Goal: Check status: Check status

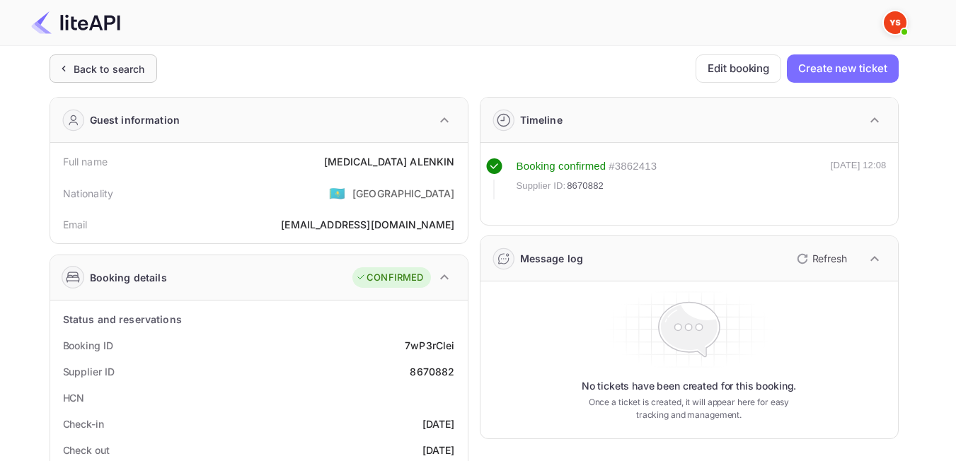
click at [154, 62] on div "Back to search" at bounding box center [104, 68] width 108 height 28
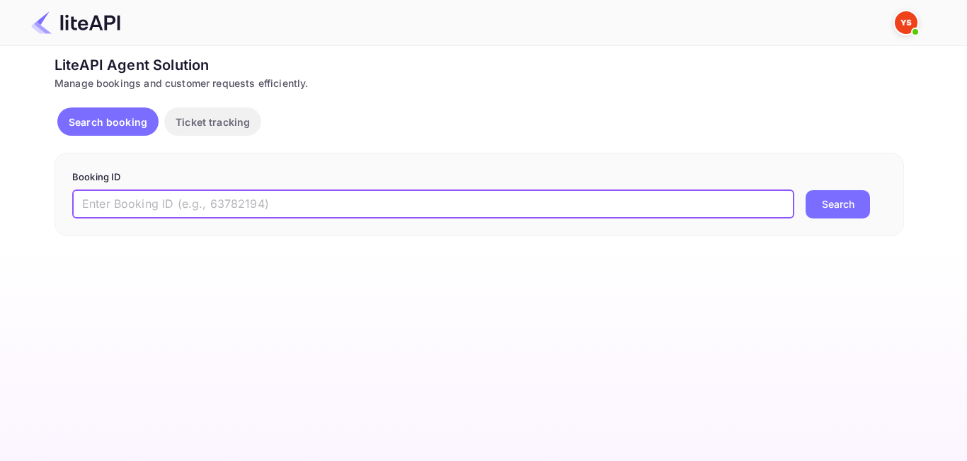
paste input "9115439"
type input "9115439"
click at [829, 200] on button "Search" at bounding box center [837, 204] width 64 height 28
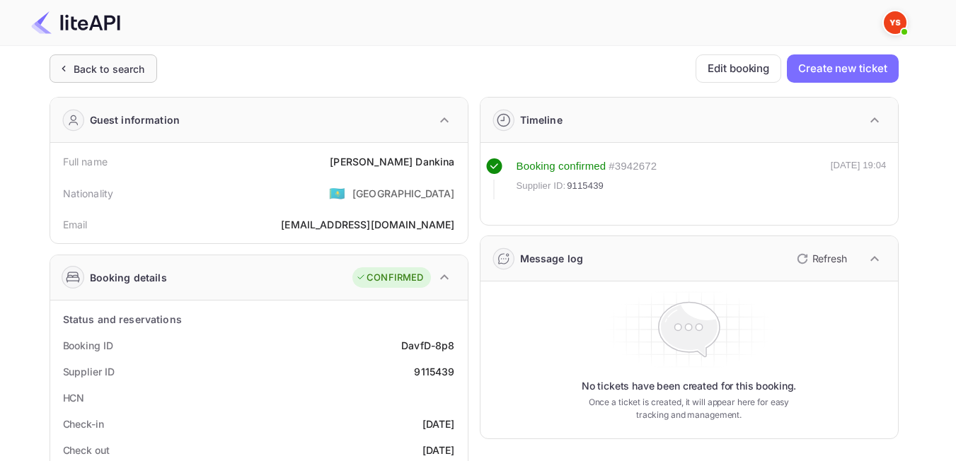
click at [107, 73] on div "Back to search" at bounding box center [109, 69] width 71 height 15
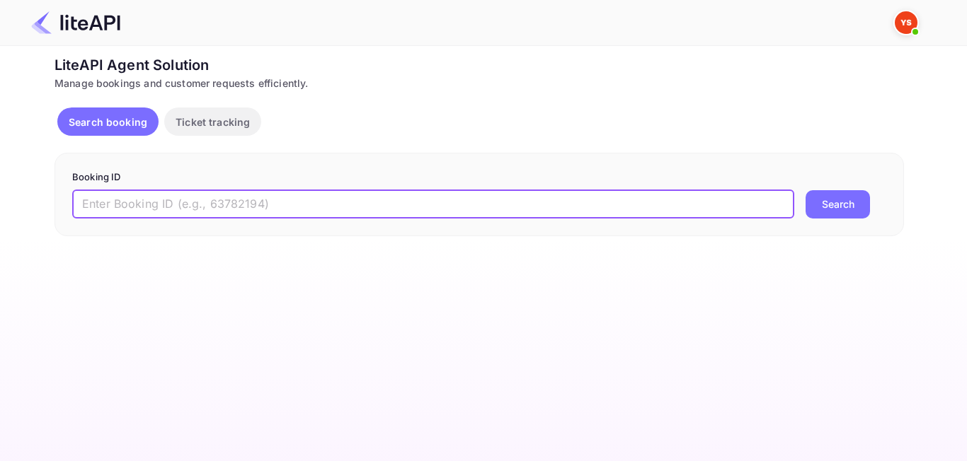
paste input "8094835"
type input "8094835"
click at [846, 210] on button "Search" at bounding box center [837, 204] width 64 height 28
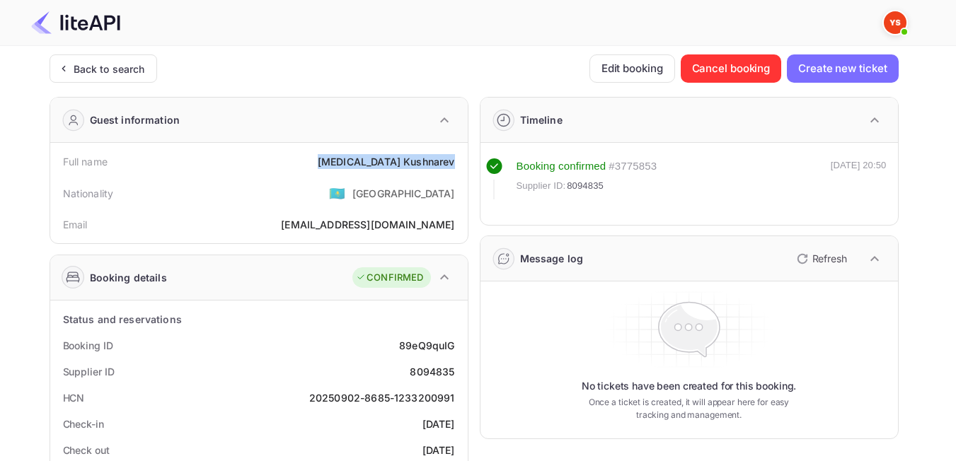
drag, startPoint x: 364, startPoint y: 159, endPoint x: 459, endPoint y: 158, distance: 94.8
click at [459, 158] on div "Full name [MEDICAL_DATA][PERSON_NAME]" at bounding box center [259, 162] width 406 height 26
click at [324, 205] on div "Nationality 🇰🇿 [DEMOGRAPHIC_DATA]" at bounding box center [259, 193] width 406 height 37
click at [110, 66] on div "Back to search" at bounding box center [109, 69] width 71 height 15
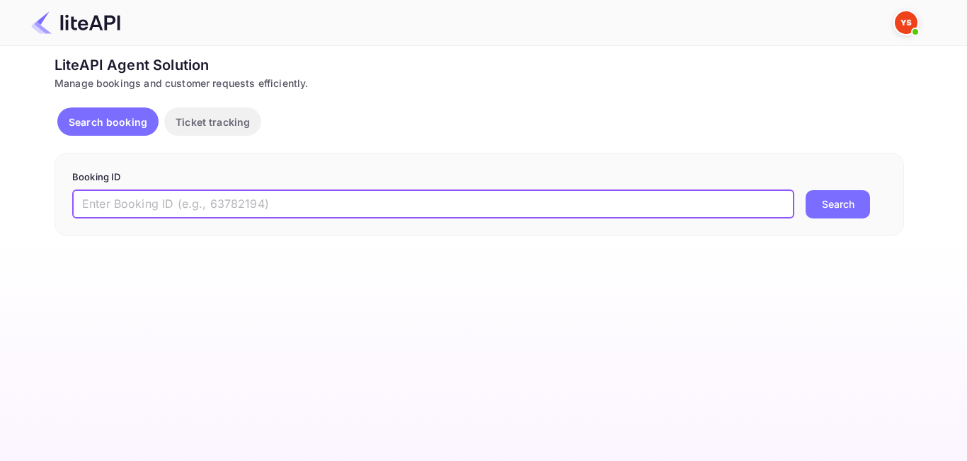
paste input "8971140"
type input "8971140"
click at [820, 205] on button "Search" at bounding box center [837, 204] width 64 height 28
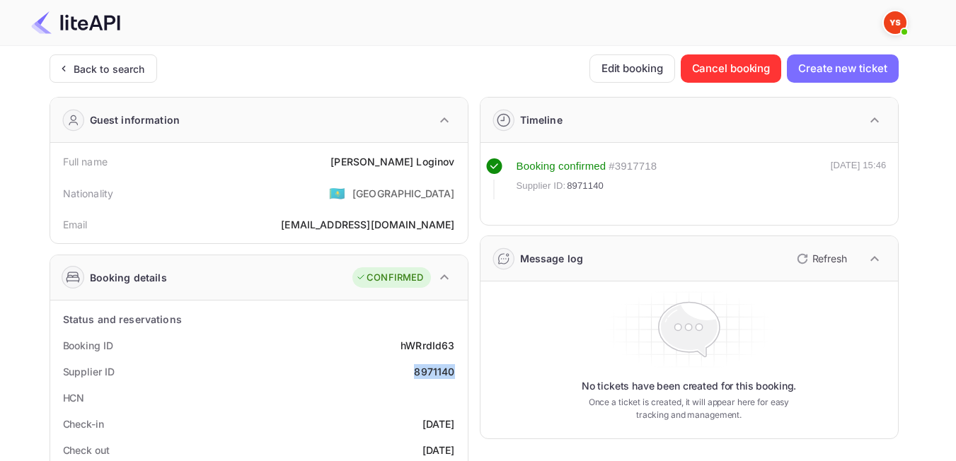
drag, startPoint x: 410, startPoint y: 375, endPoint x: 466, endPoint y: 377, distance: 55.2
copy div "8971140"
drag, startPoint x: 386, startPoint y: 163, endPoint x: 457, endPoint y: 160, distance: 70.9
click at [457, 160] on div "Full name [PERSON_NAME]" at bounding box center [259, 162] width 406 height 26
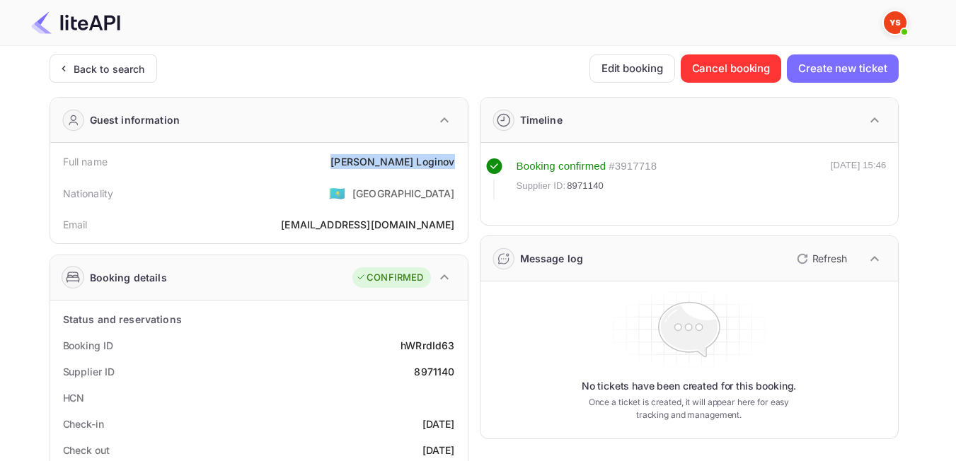
copy div "[PERSON_NAME]"
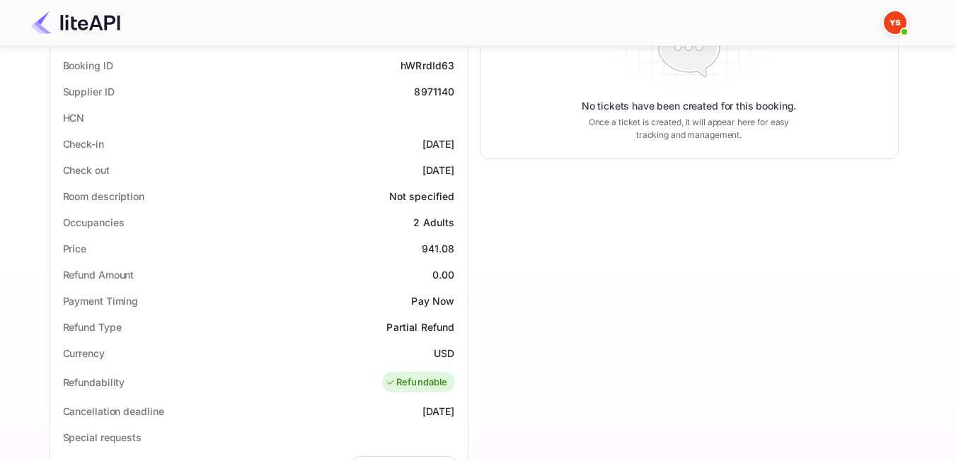
scroll to position [283, 0]
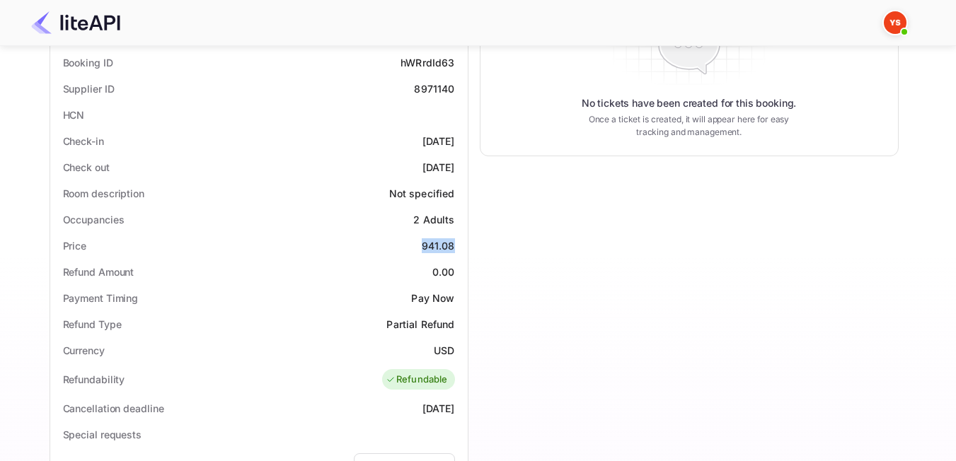
drag, startPoint x: 427, startPoint y: 246, endPoint x: 453, endPoint y: 246, distance: 26.2
click at [453, 246] on div "Price 941.08" at bounding box center [259, 246] width 406 height 26
copy div "941.08"
drag, startPoint x: 432, startPoint y: 351, endPoint x: 452, endPoint y: 352, distance: 19.9
click at [452, 352] on div "Currency USD" at bounding box center [259, 351] width 406 height 26
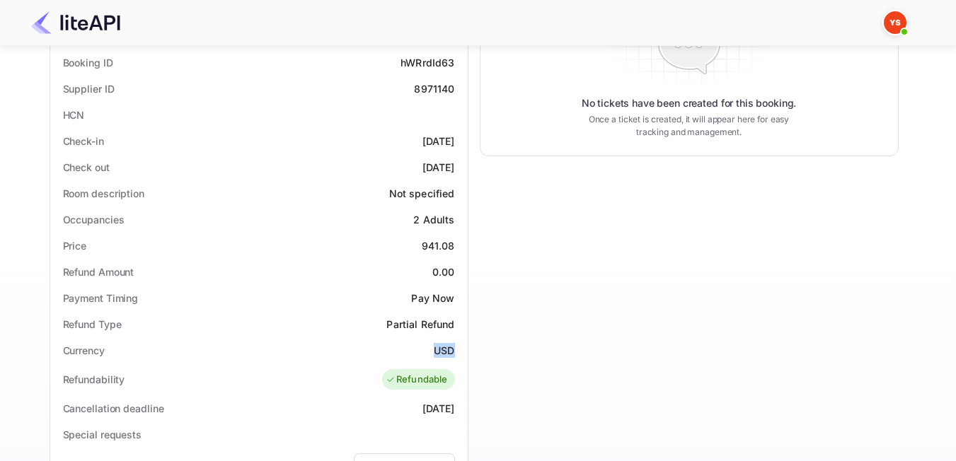
copy div "USD"
